Goal: Task Accomplishment & Management: Use online tool/utility

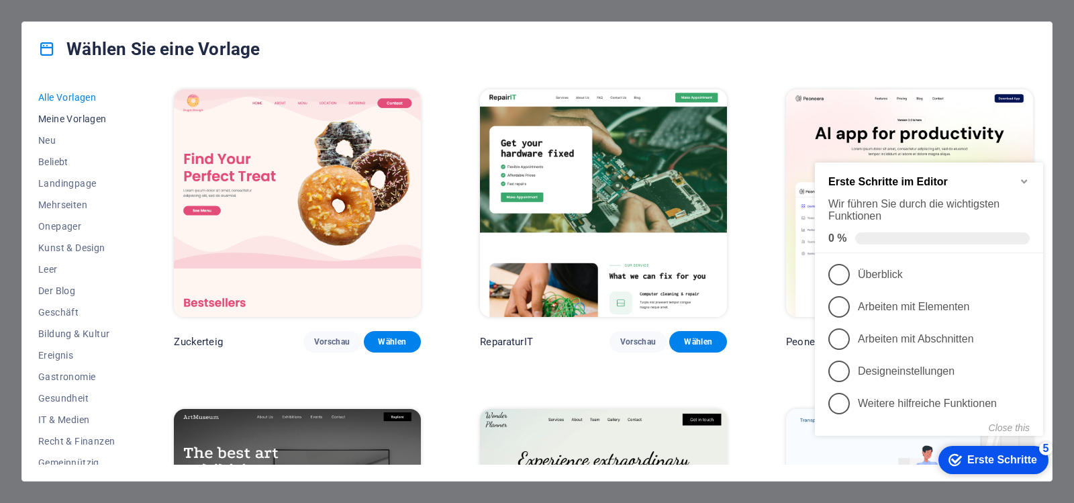
click at [99, 115] on font "Meine Vorlagen" at bounding box center [72, 118] width 68 height 11
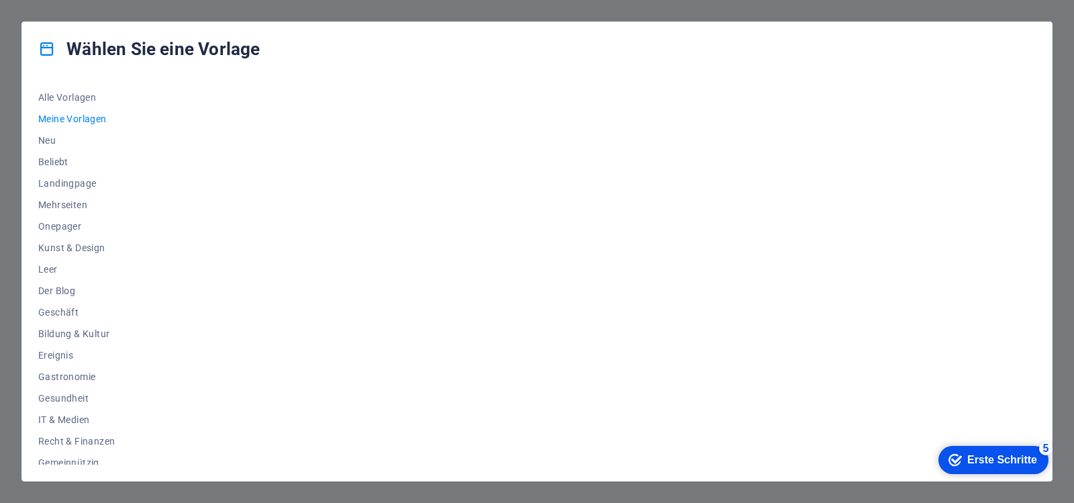
click at [98, 122] on font "Meine Vorlagen" at bounding box center [72, 118] width 68 height 11
click at [54, 140] on font "Neu" at bounding box center [46, 140] width 17 height 11
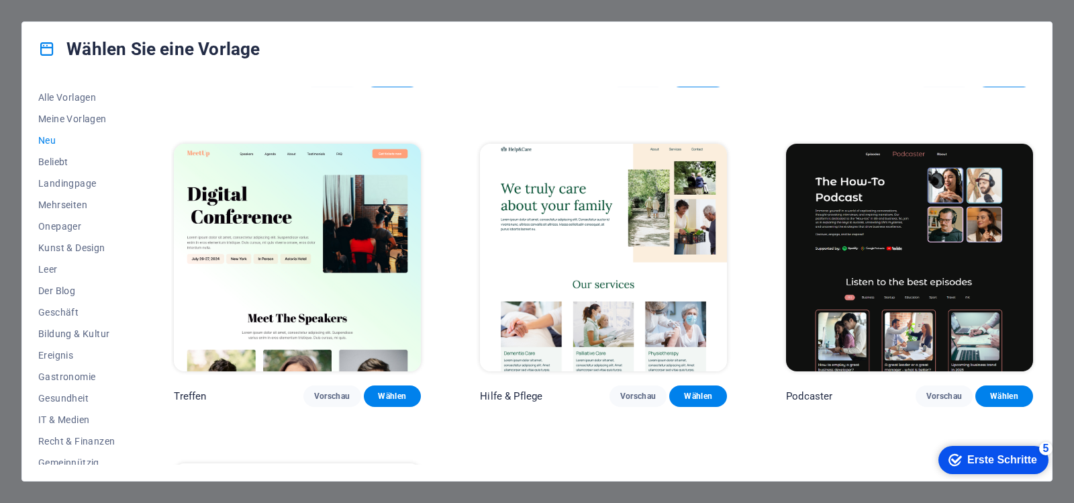
scroll to position [1007, 0]
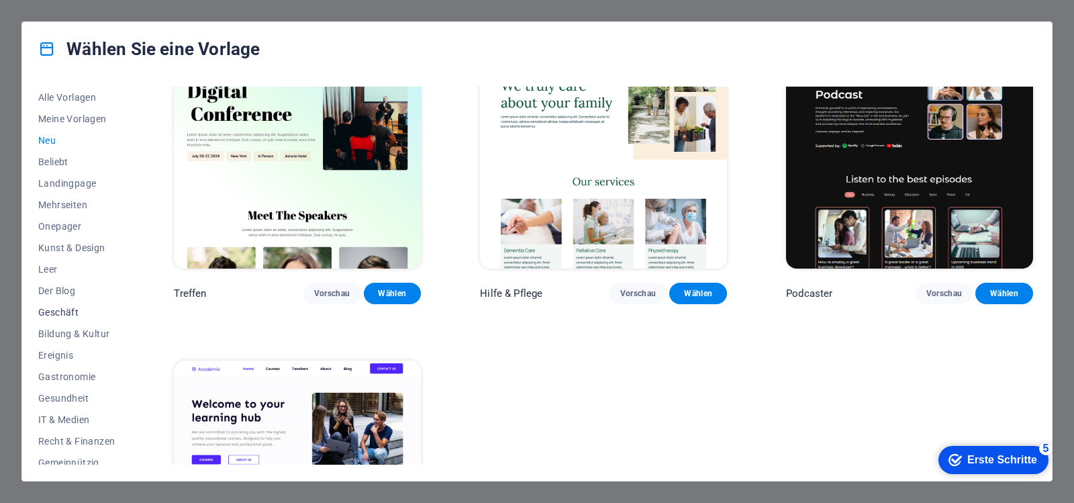
click at [72, 315] on font "Geschäft" at bounding box center [58, 312] width 40 height 11
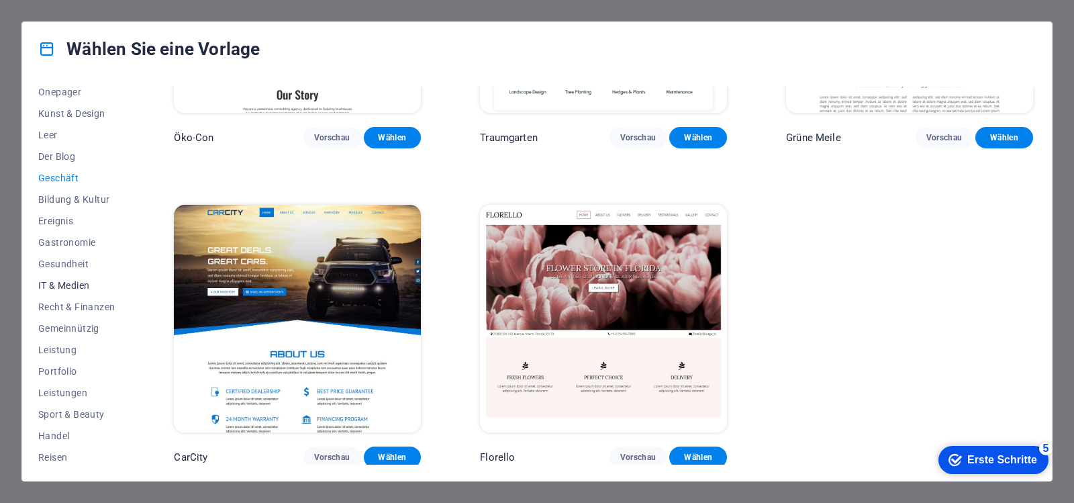
scroll to position [159, 0]
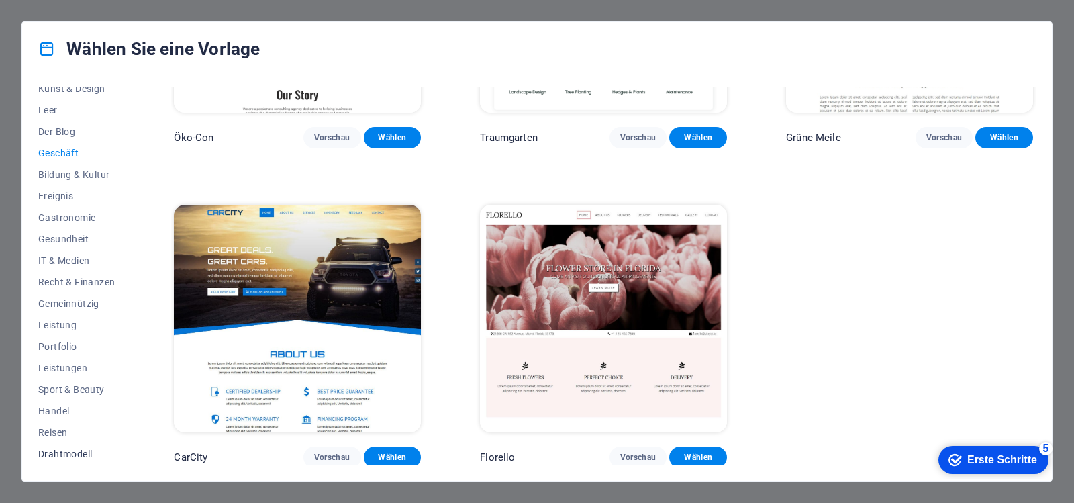
click at [56, 460] on button "Drahtmodell" at bounding box center [76, 453] width 77 height 21
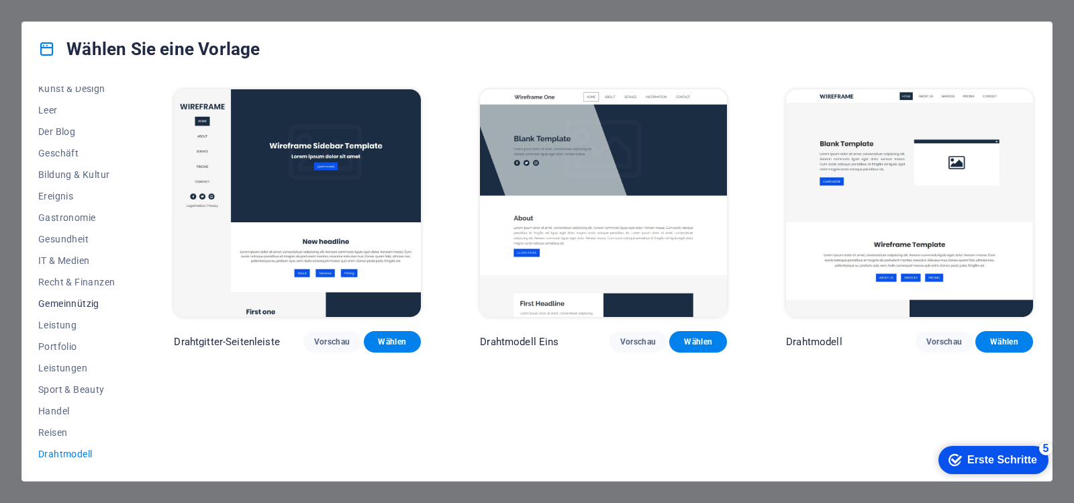
click at [70, 305] on font "Gemeinnützig" at bounding box center [68, 303] width 61 height 11
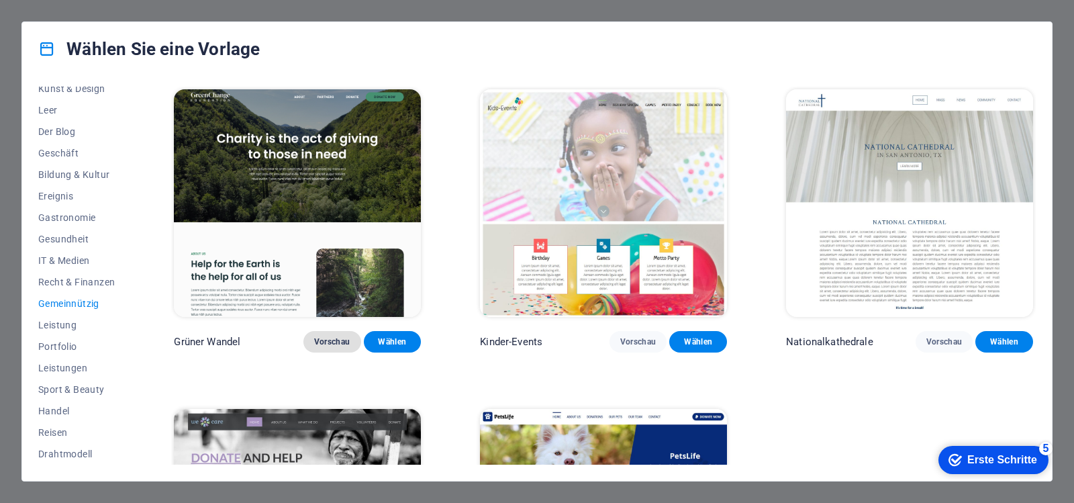
click at [336, 344] on font "Vorschau" at bounding box center [332, 341] width 36 height 9
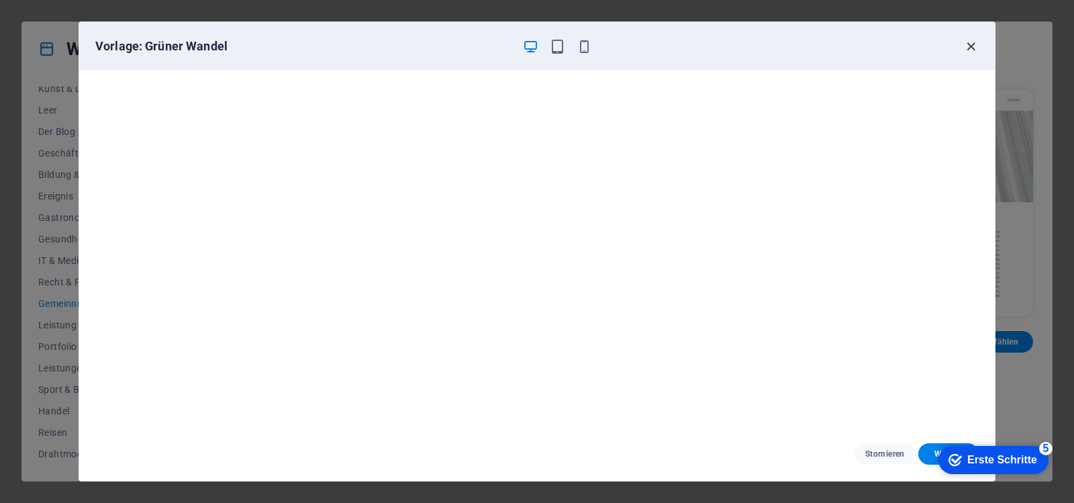
click at [969, 44] on icon "button" at bounding box center [970, 46] width 15 height 15
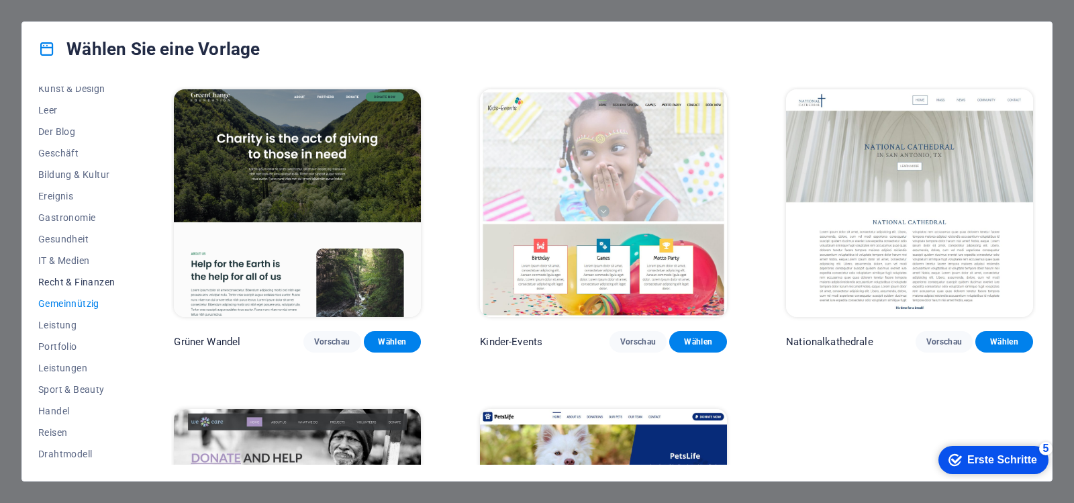
click at [69, 278] on font "Recht & Finanzen" at bounding box center [76, 281] width 77 height 11
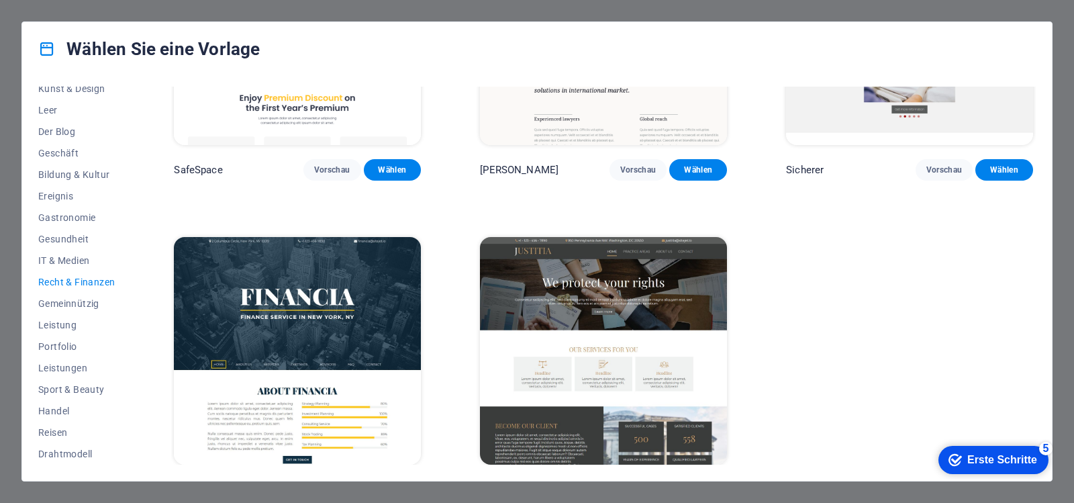
scroll to position [204, 0]
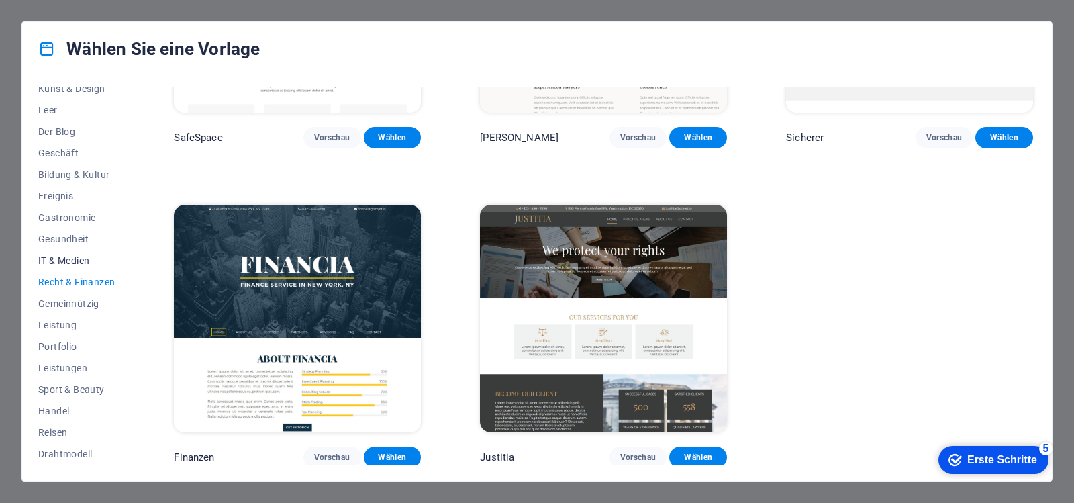
click at [75, 262] on font "IT & Medien" at bounding box center [63, 260] width 51 height 11
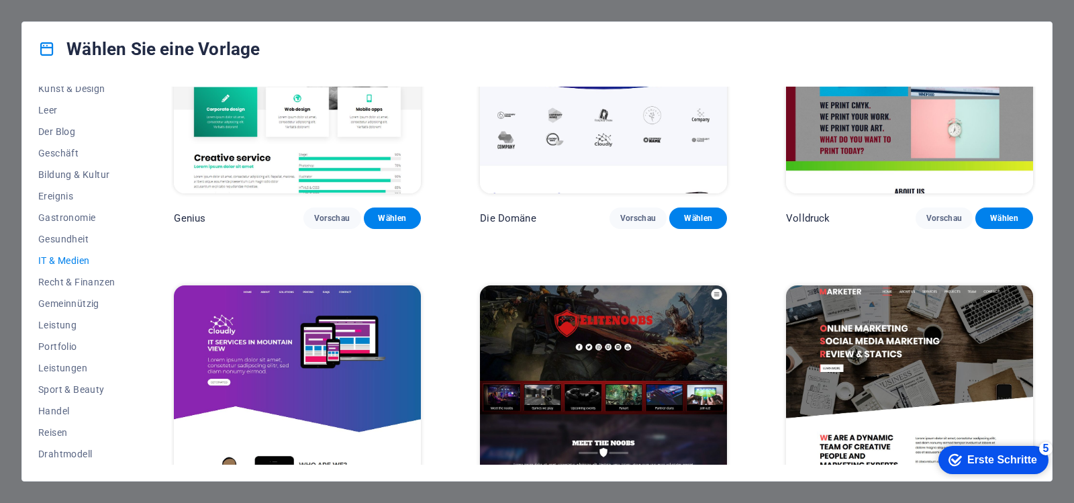
scroll to position [840, 0]
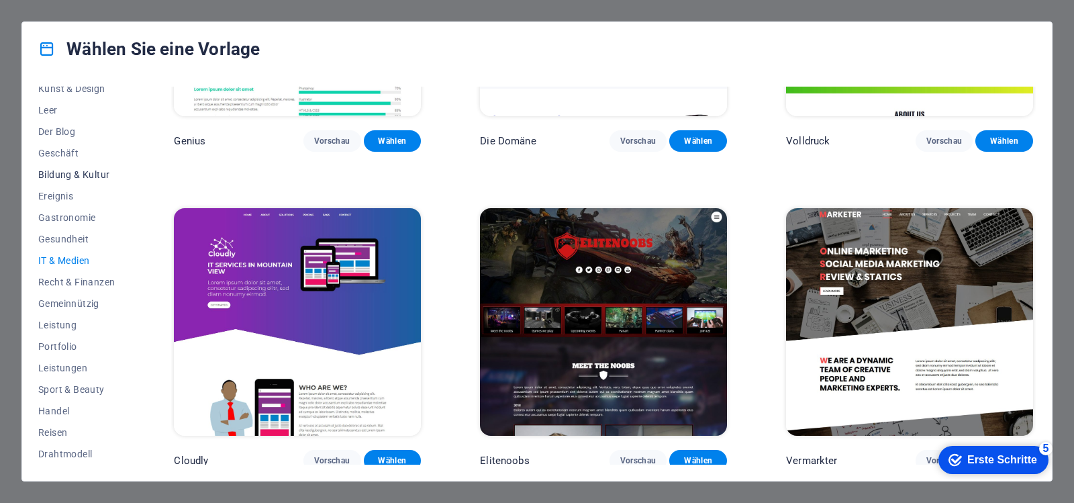
click at [71, 169] on font "Bildung & Kultur" at bounding box center [73, 174] width 71 height 11
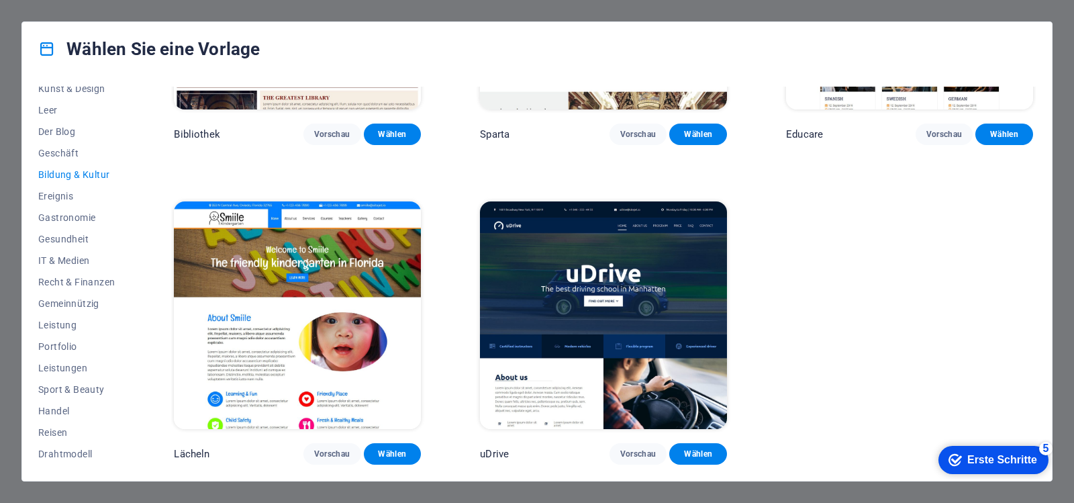
scroll to position [522, 0]
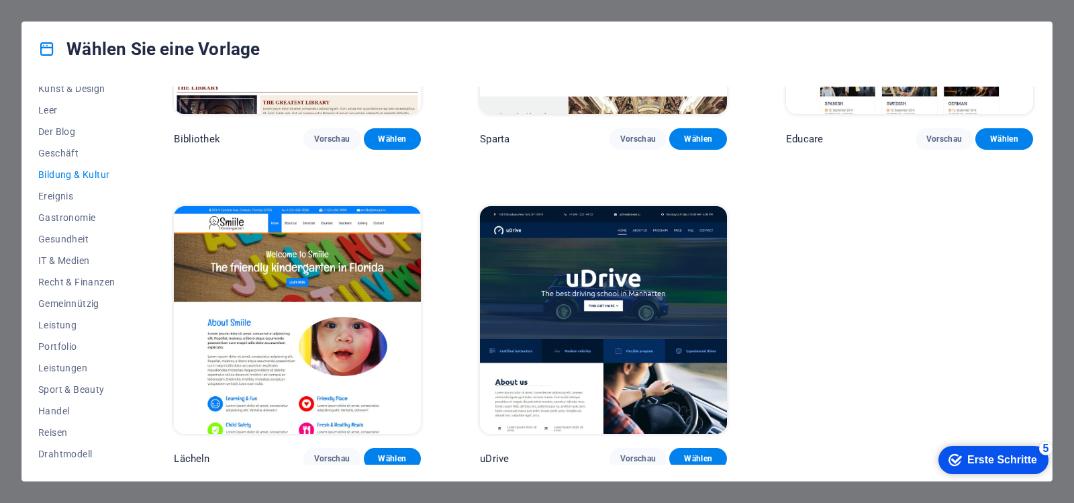
click at [348, 264] on img at bounding box center [297, 319] width 247 height 227
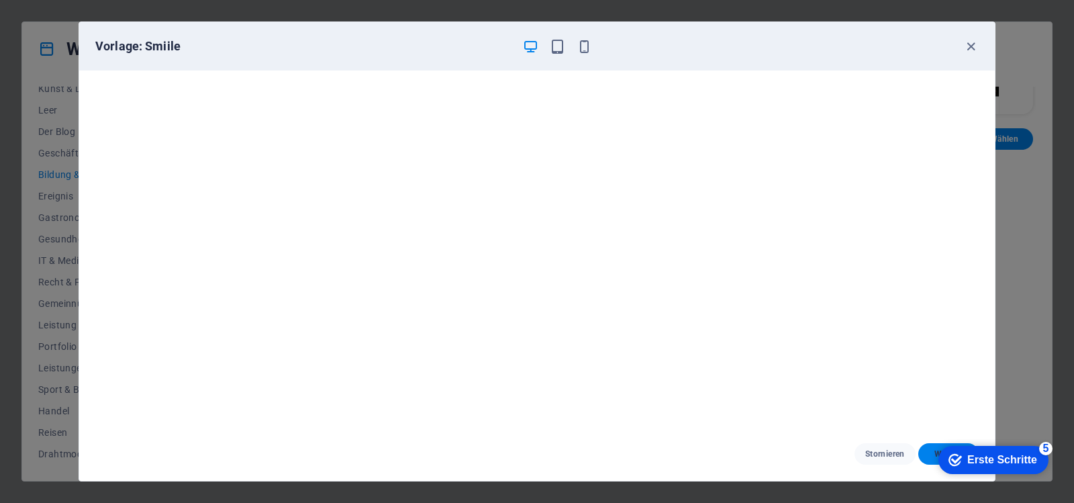
click at [929, 456] on span "Wählen" at bounding box center [948, 453] width 39 height 11
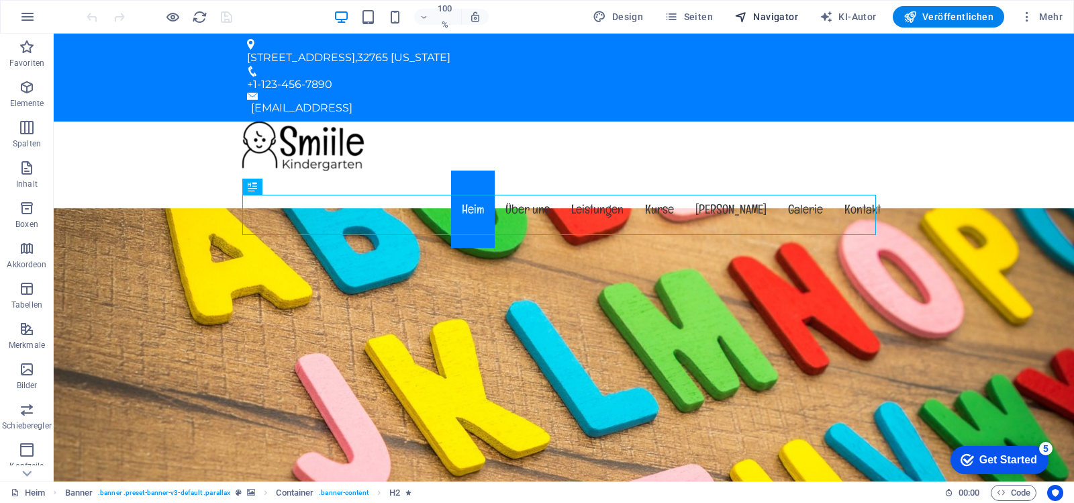
click at [762, 16] on font "Navigator" at bounding box center [775, 16] width 45 height 11
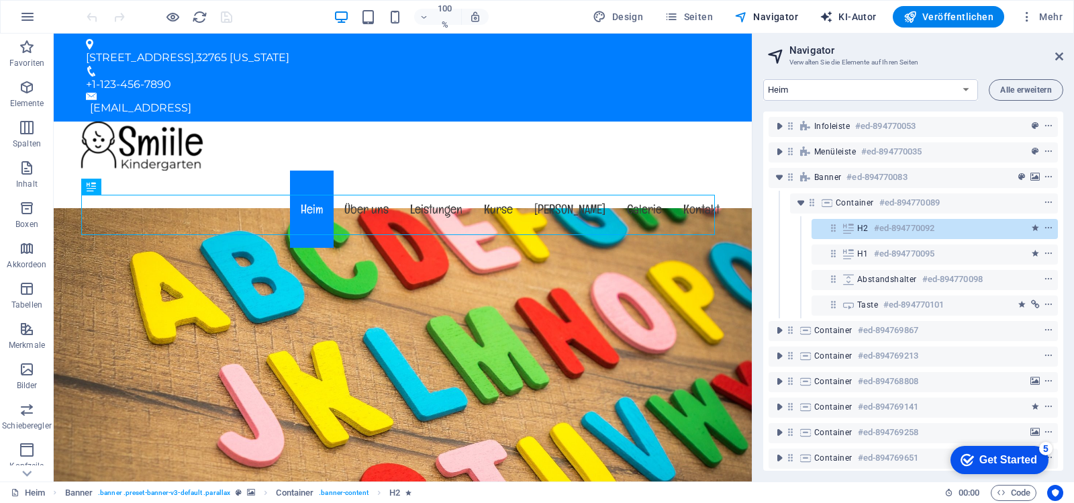
click at [844, 16] on font "KI-Autor" at bounding box center [857, 16] width 38 height 11
select select "English"
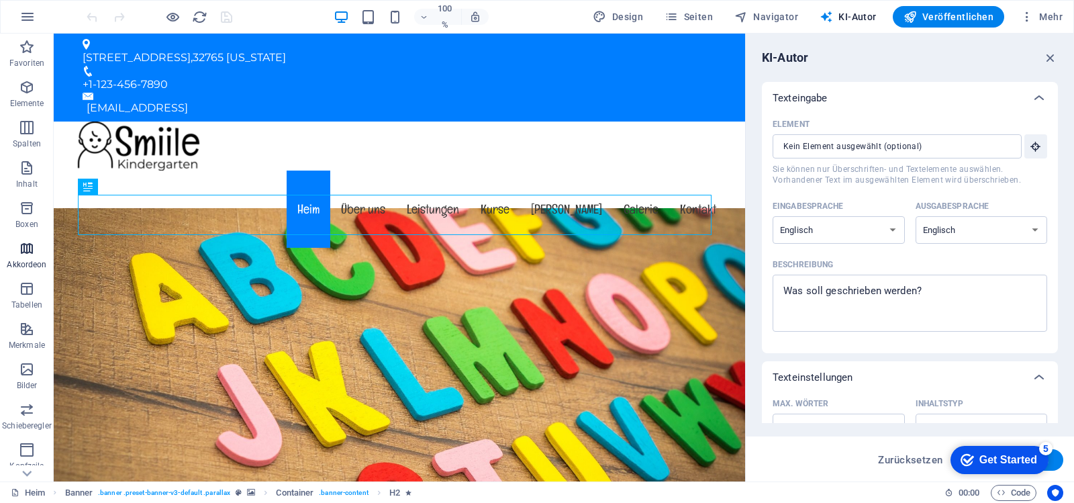
click at [27, 241] on icon "button" at bounding box center [27, 248] width 16 height 16
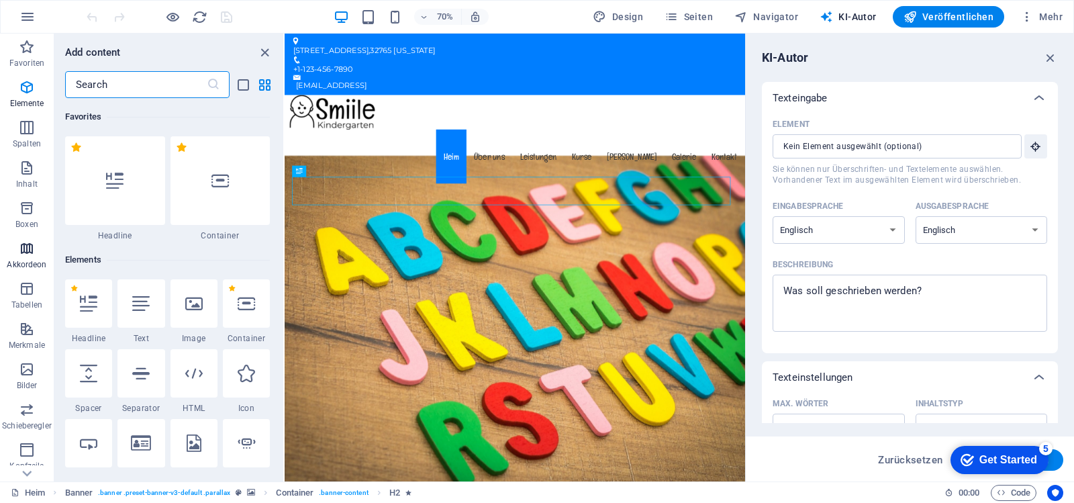
scroll to position [4285, 0]
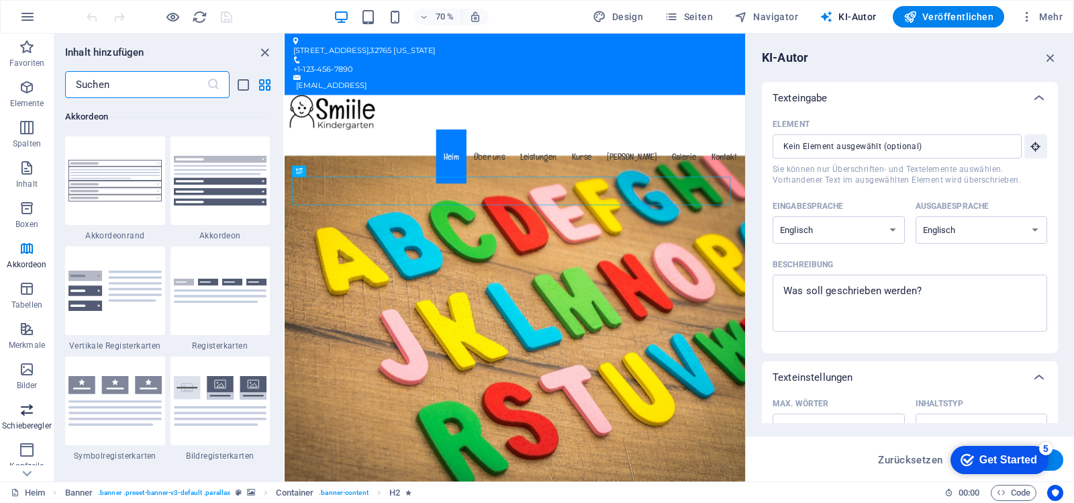
click at [21, 411] on icon "button" at bounding box center [27, 409] width 16 height 16
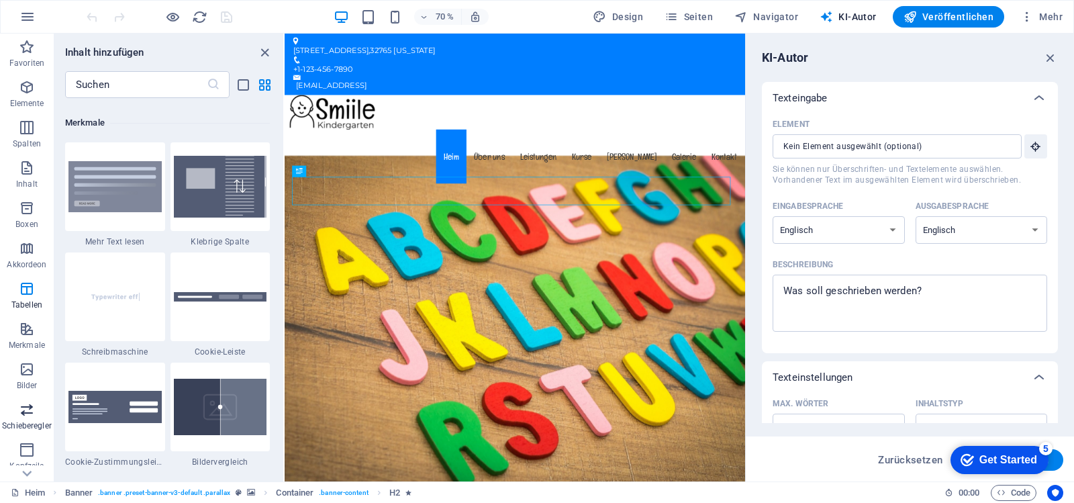
scroll to position [7608, 0]
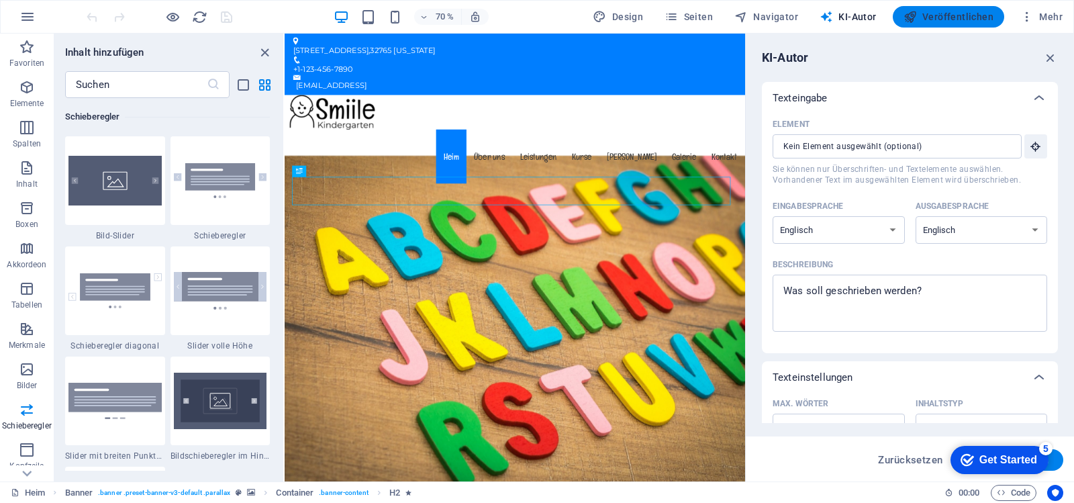
click at [980, 16] on font "Veröffentlichen" at bounding box center [957, 16] width 71 height 11
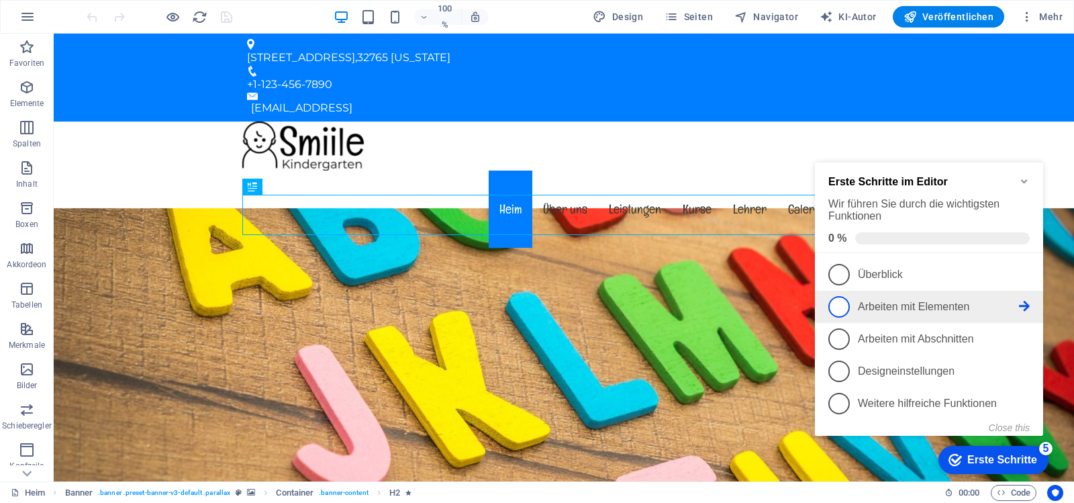
click at [913, 306] on font "Arbeiten mit Elementen" at bounding box center [913, 306] width 111 height 11
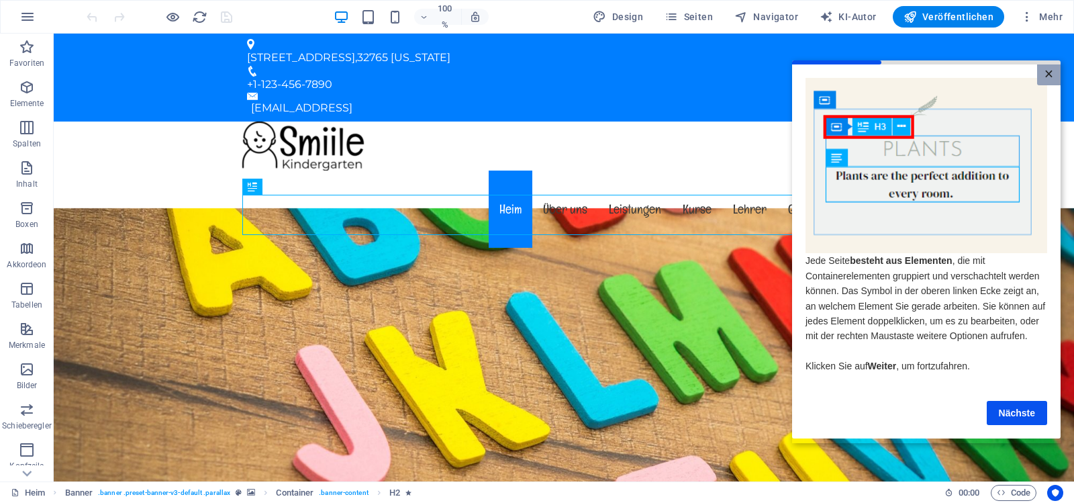
click at [1045, 70] on font "×" at bounding box center [1048, 72] width 9 height 17
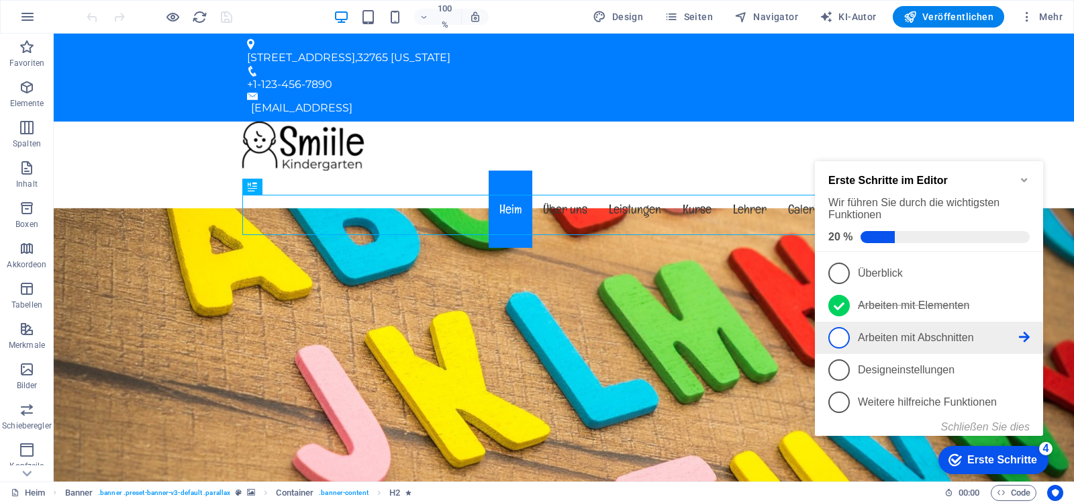
click at [897, 335] on font "Arbeiten mit Abschnitten" at bounding box center [916, 337] width 116 height 11
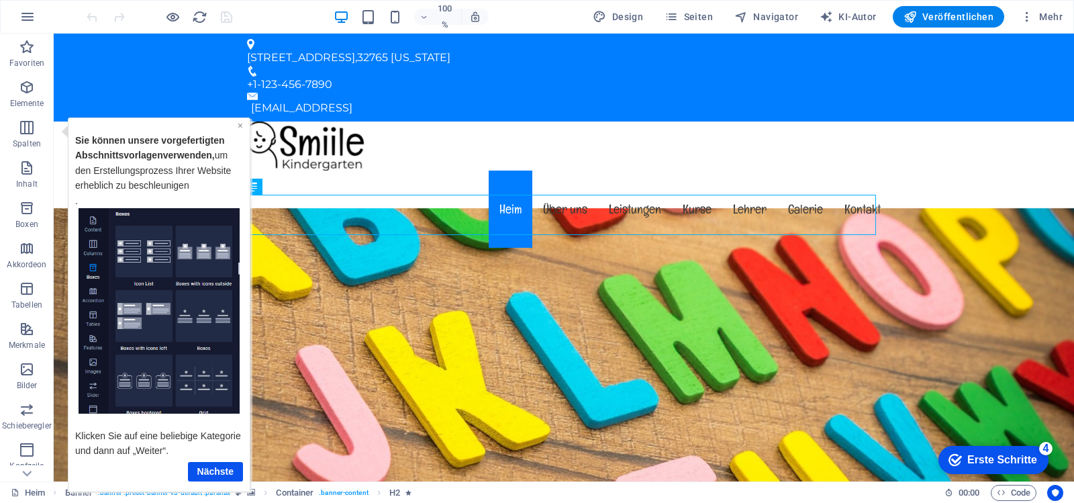
click at [240, 125] on font "×" at bounding box center [240, 124] width 5 height 11
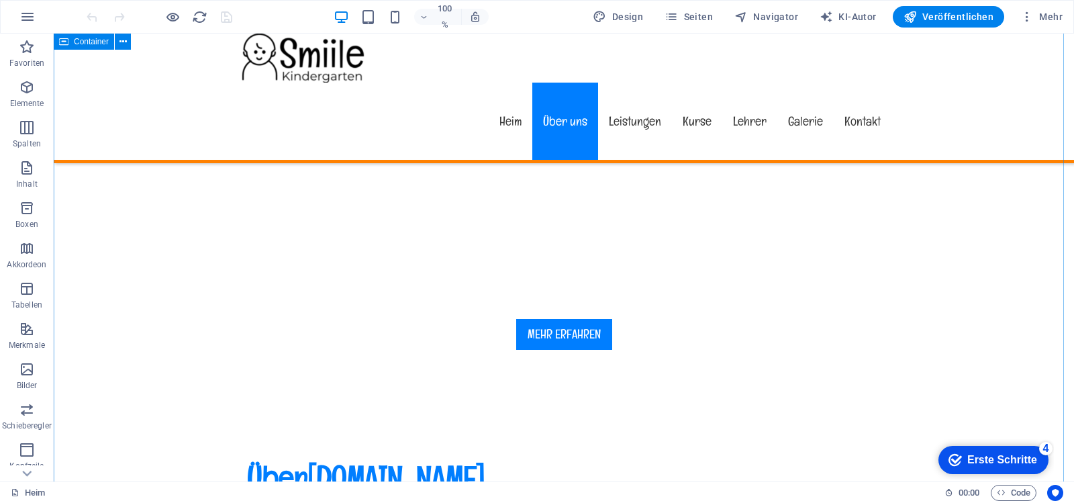
scroll to position [537, 0]
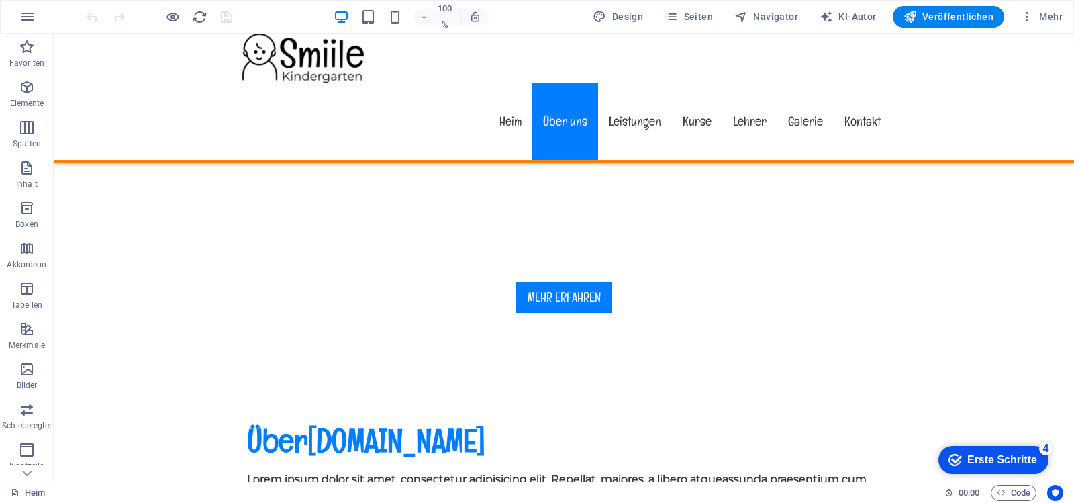
click at [1009, 458] on font "Erste Schritte" at bounding box center [1002, 459] width 70 height 11
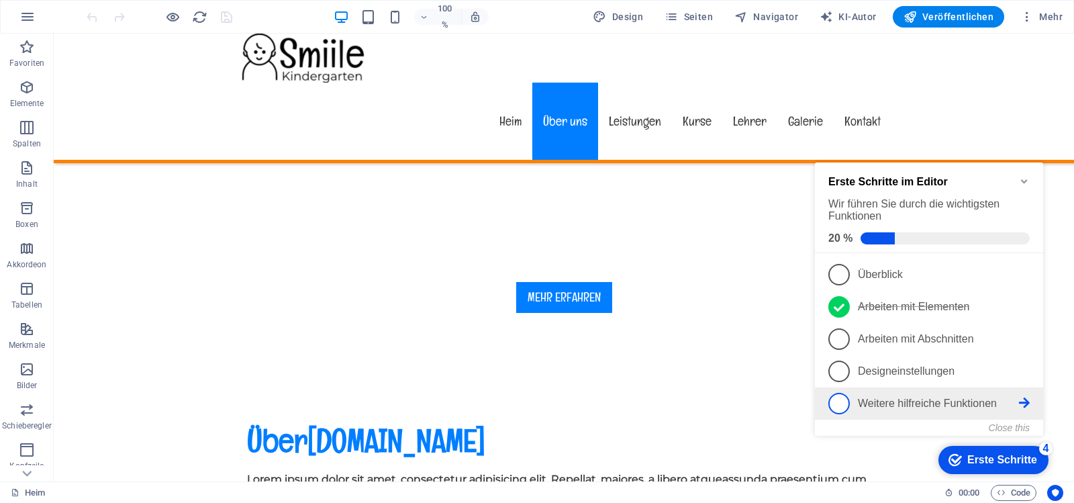
click at [876, 405] on font "Weitere hilfreiche Funktionen" at bounding box center [927, 402] width 139 height 11
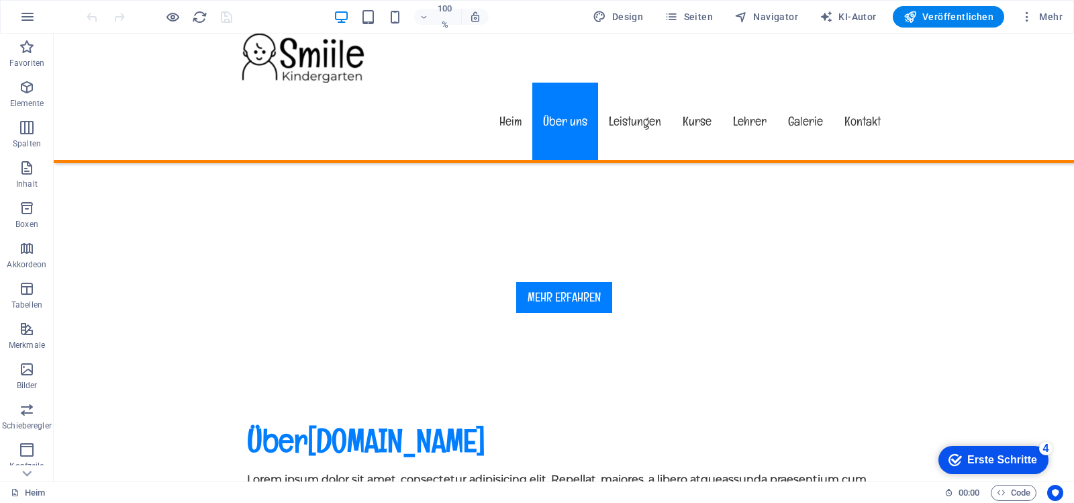
click at [986, 457] on font "Erste Schritte" at bounding box center [1002, 459] width 70 height 11
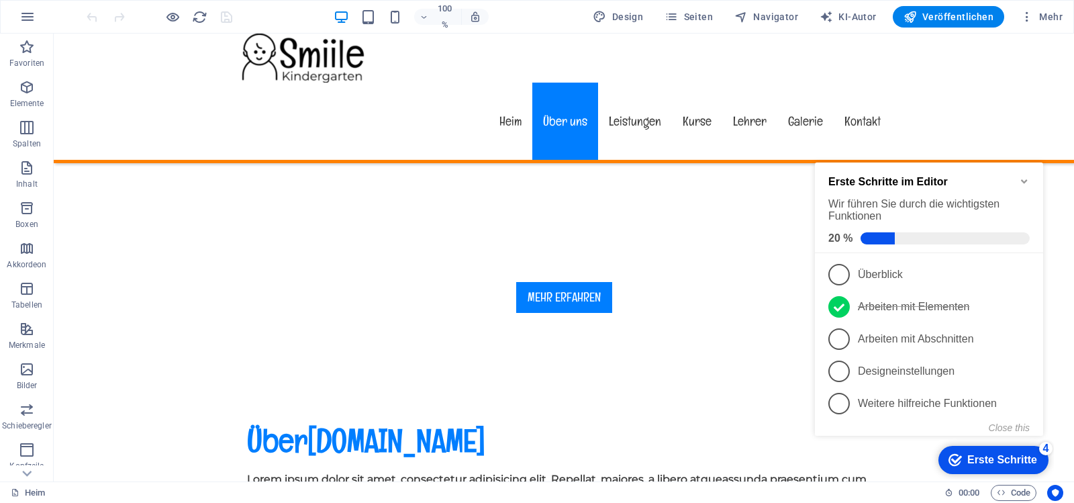
click div "checkmark Erste Schritte 4 Erste Schritte im Editor Wir führen Sie durch die wi…"
click at [1017, 491] on font "Code" at bounding box center [1020, 492] width 19 height 10
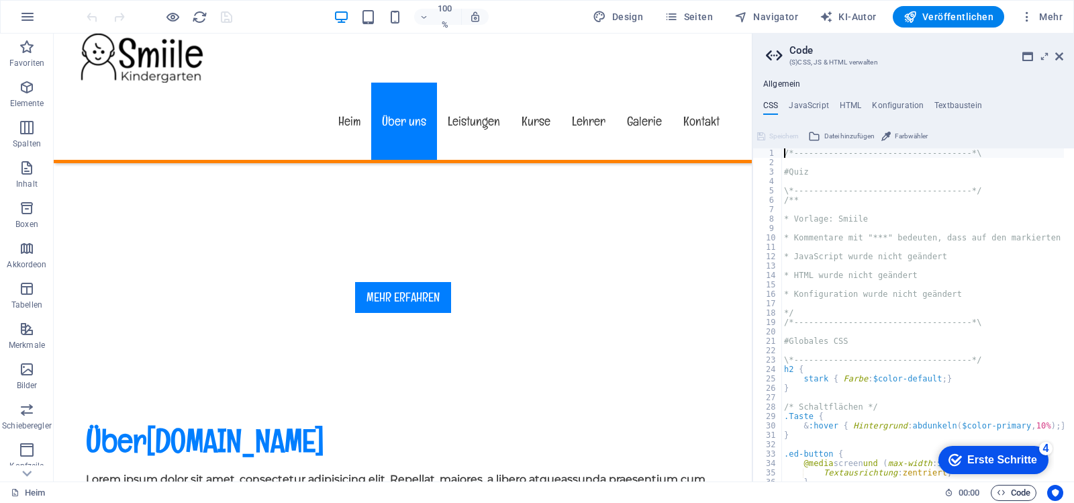
click at [1017, 491] on font "Code" at bounding box center [1020, 492] width 19 height 10
click at [1061, 57] on icon at bounding box center [1059, 56] width 8 height 11
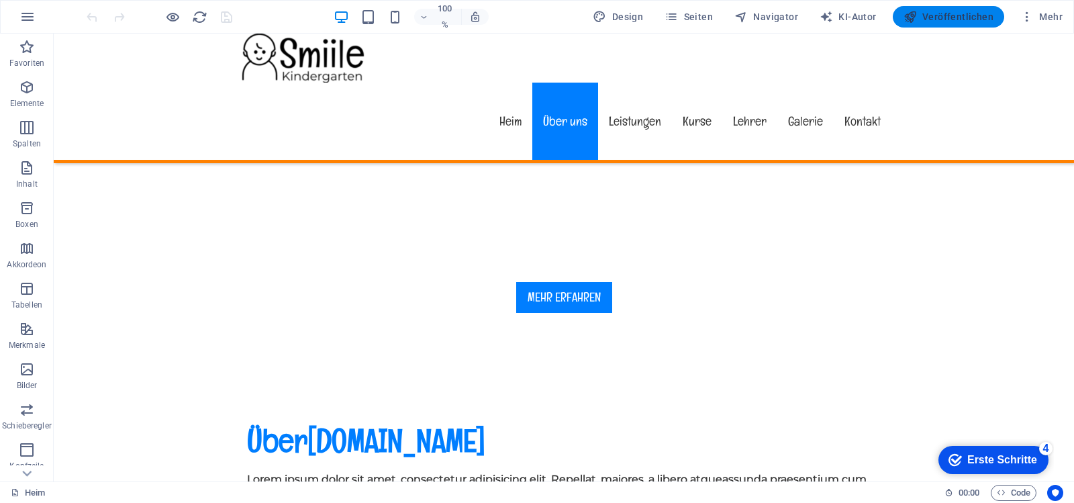
click at [956, 13] on font "Veröffentlichen" at bounding box center [957, 16] width 71 height 11
